Goal: Task Accomplishment & Management: Manage account settings

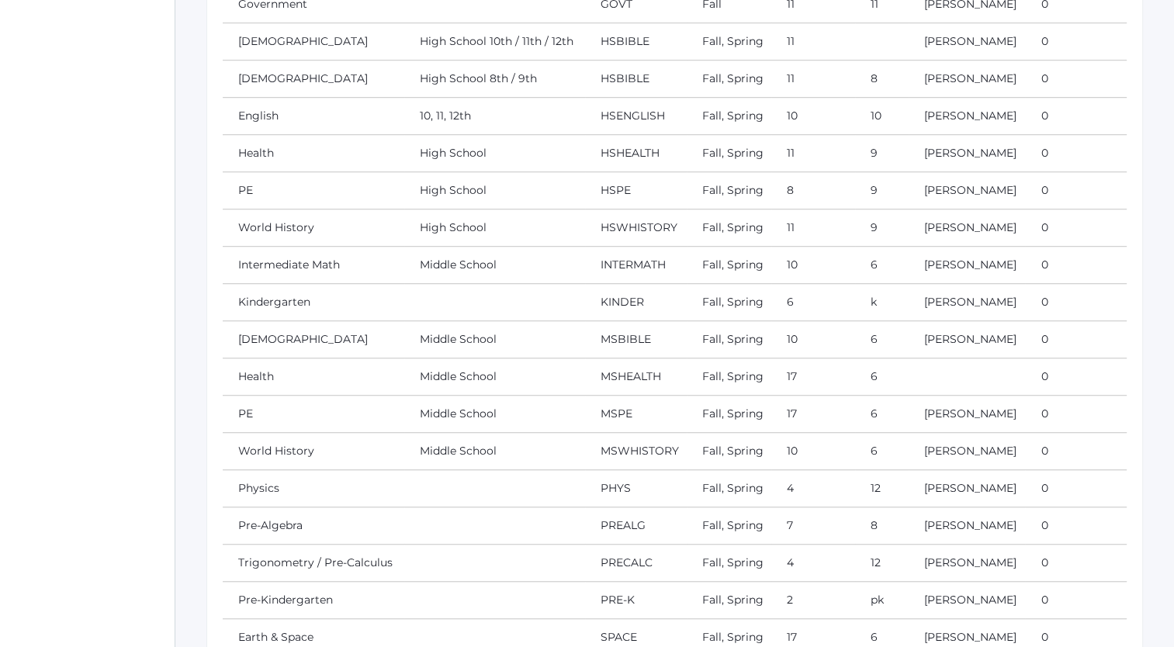
scroll to position [1064, 0]
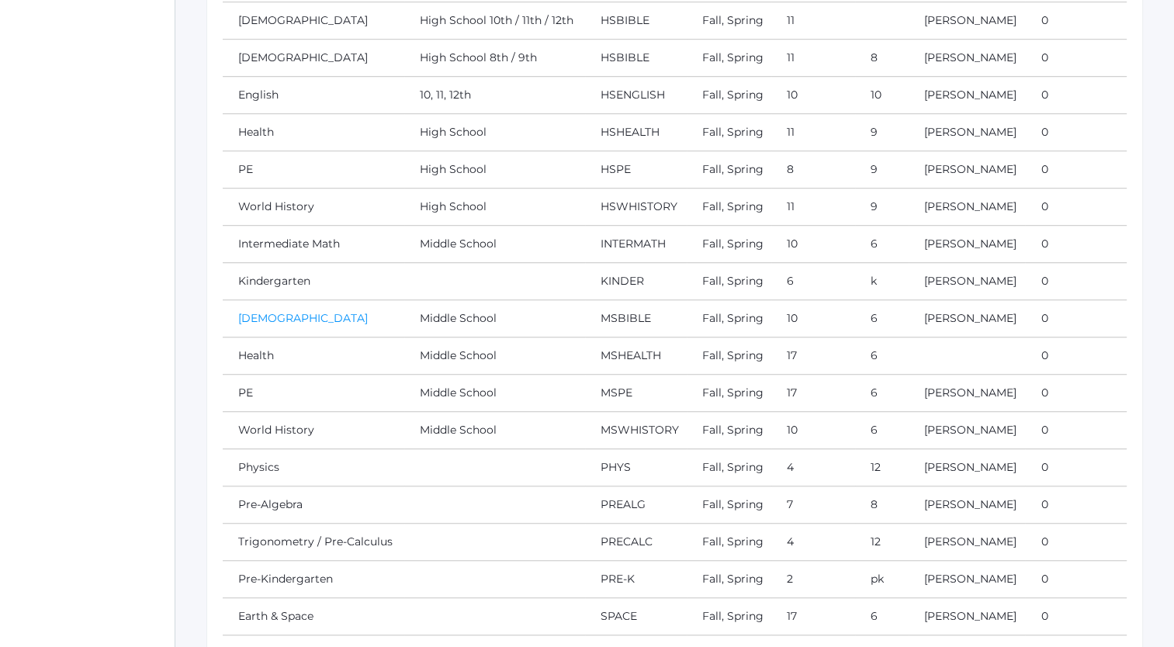
click at [255, 311] on link "[DEMOGRAPHIC_DATA]" at bounding box center [303, 318] width 130 height 14
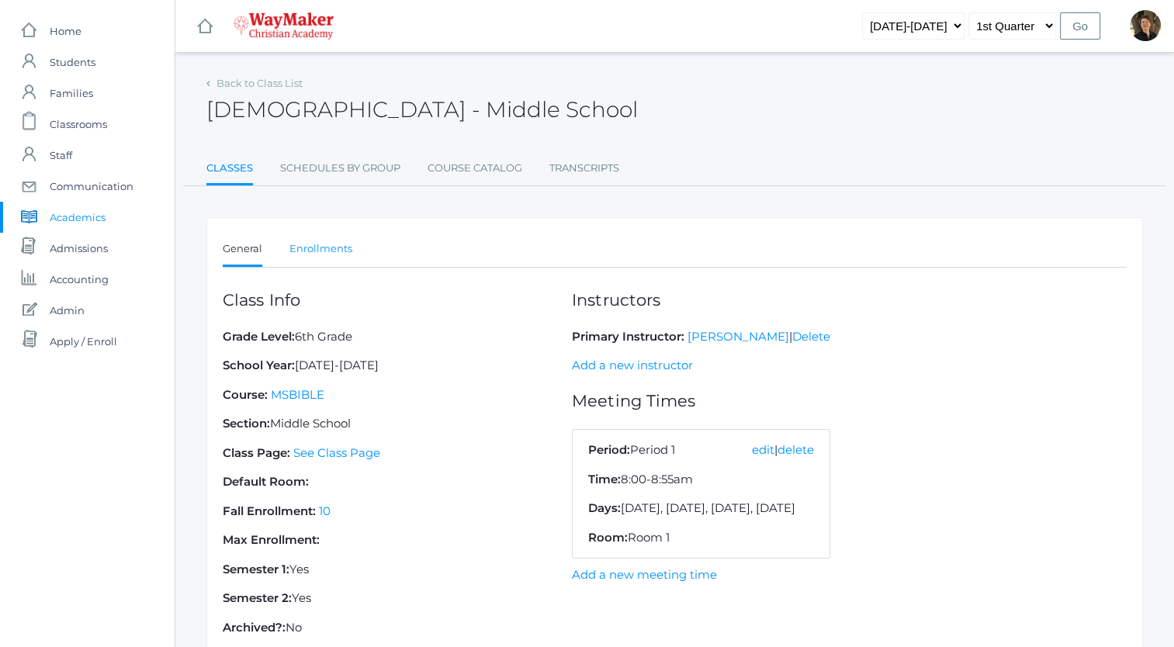
click at [314, 243] on link "Enrollments" at bounding box center [320, 248] width 63 height 31
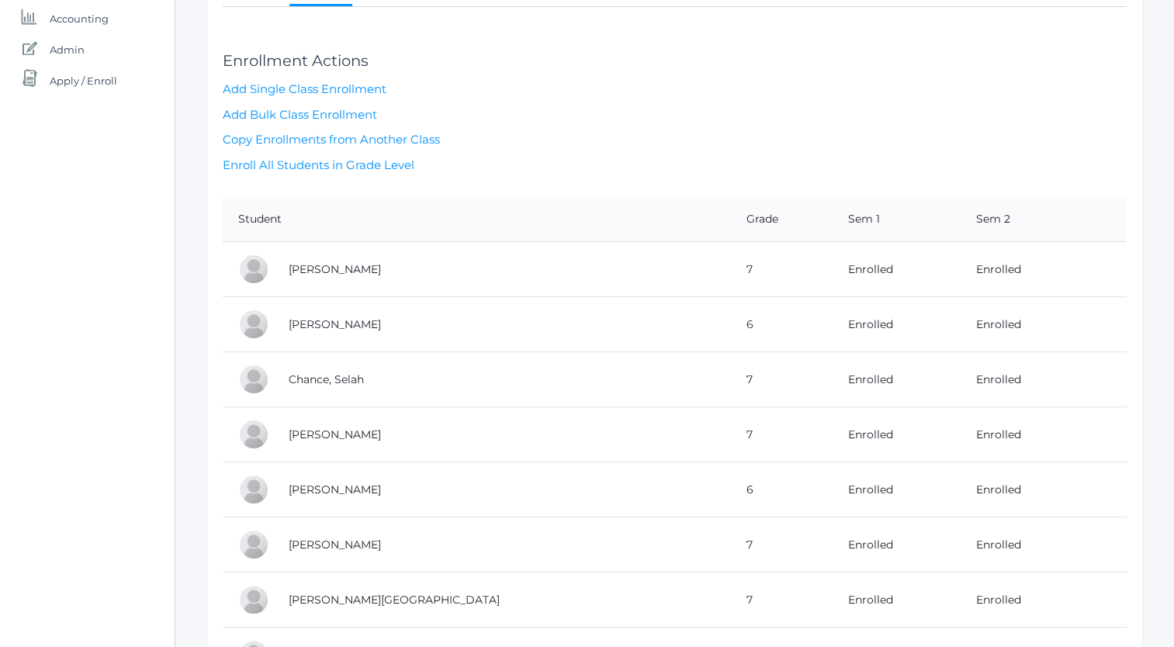
scroll to position [262, 0]
